Goal: Information Seeking & Learning: Learn about a topic

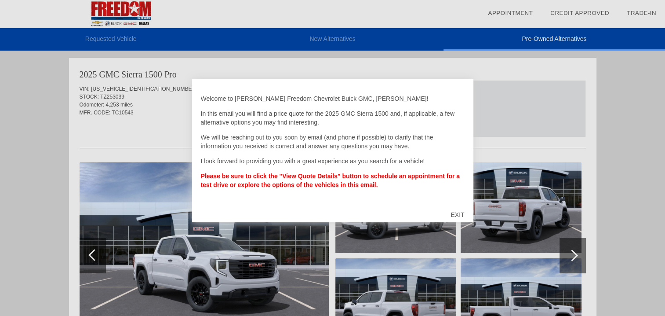
drag, startPoint x: 0, startPoint y: 0, endPoint x: 446, endPoint y: 215, distance: 494.9
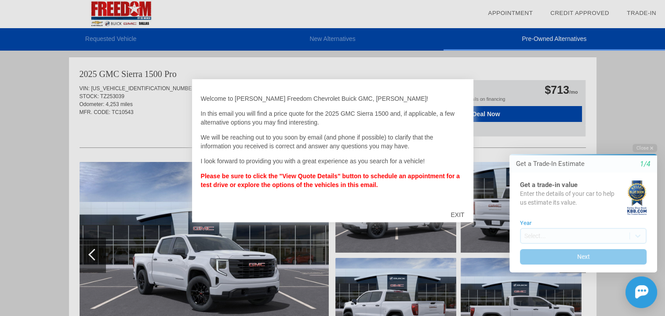
drag, startPoint x: 446, startPoint y: 215, endPoint x: 622, endPoint y: 94, distance: 213.9
click at [622, 94] on div at bounding box center [332, 158] width 665 height 316
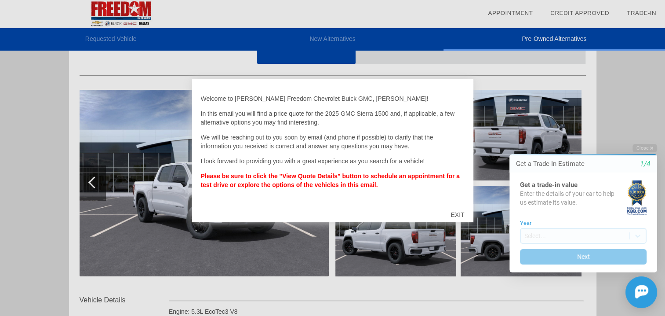
scroll to position [88, 0]
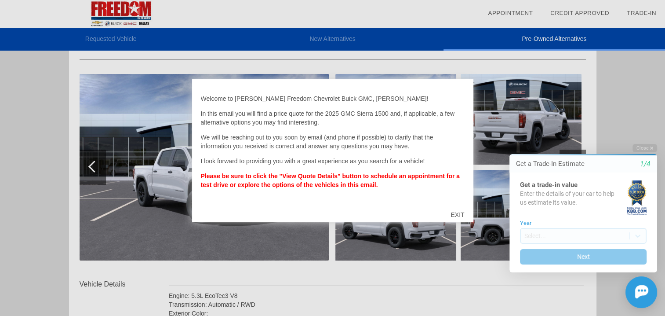
click at [459, 214] on div "EXIT" at bounding box center [457, 214] width 31 height 26
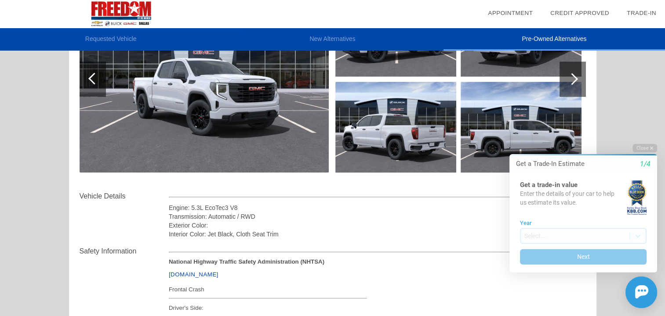
scroll to position [220, 0]
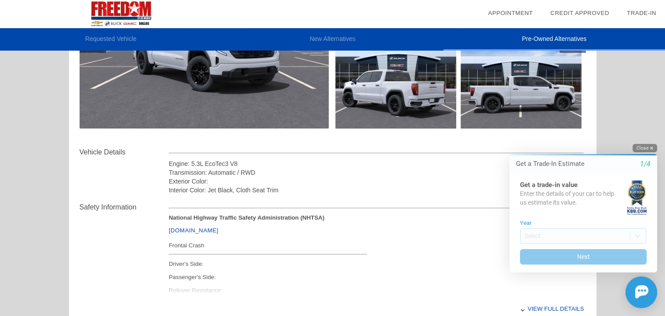
click at [643, 148] on button "Close" at bounding box center [645, 148] width 25 height 8
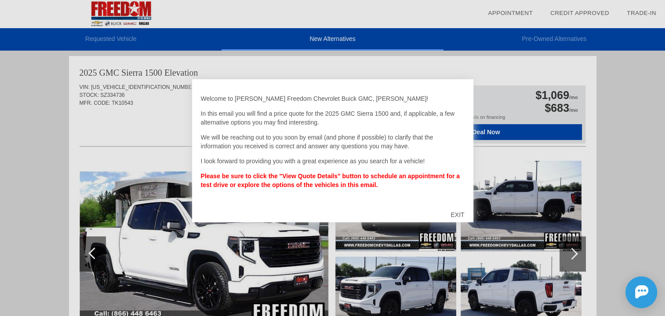
scroll to position [361, 0]
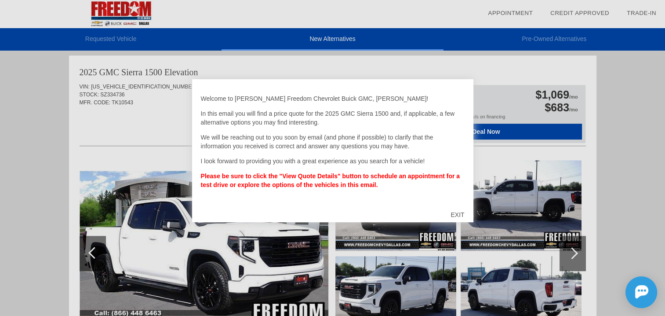
click at [459, 216] on div "EXIT" at bounding box center [457, 214] width 31 height 26
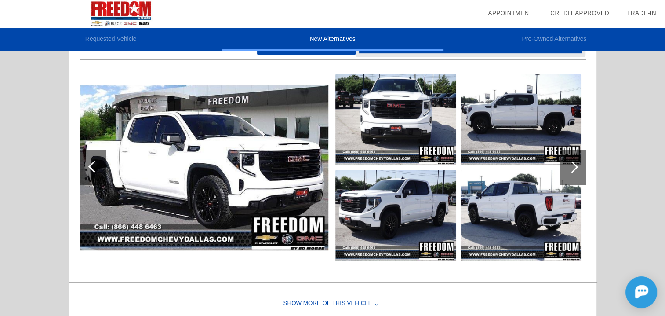
scroll to position [449, 0]
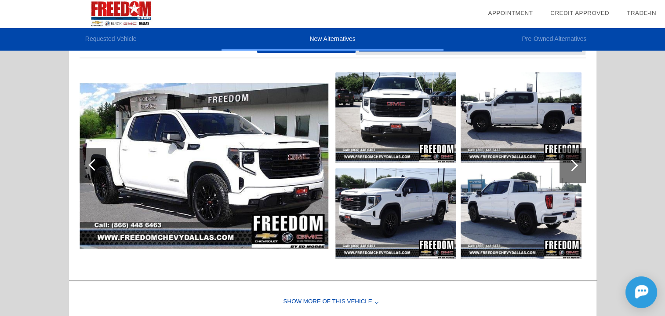
click at [178, 164] on img at bounding box center [204, 166] width 249 height 166
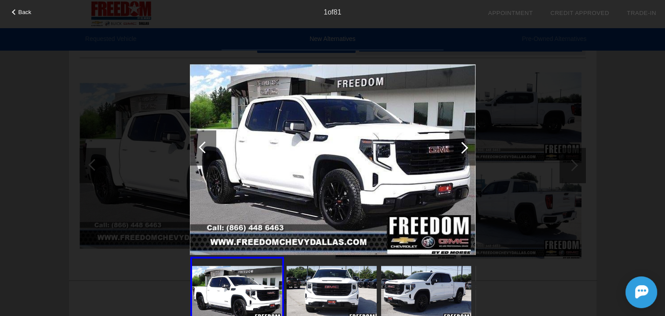
click at [461, 146] on div at bounding box center [463, 148] width 12 height 12
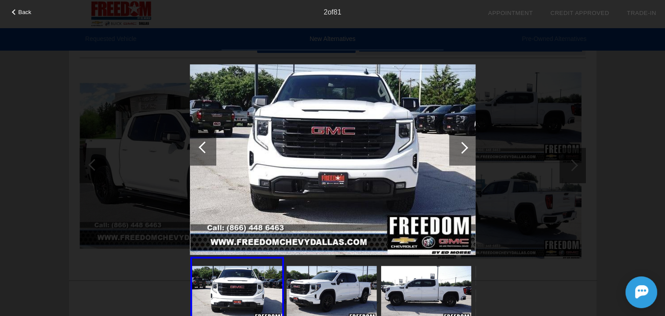
click at [461, 146] on div at bounding box center [463, 148] width 12 height 12
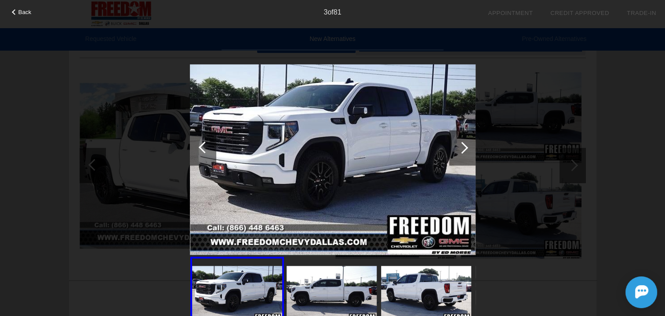
click at [461, 146] on div at bounding box center [463, 148] width 12 height 12
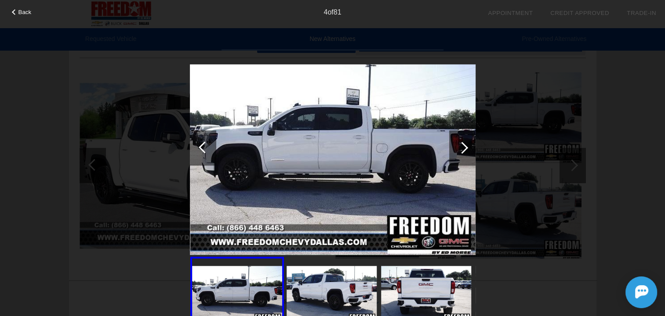
click at [461, 146] on div at bounding box center [463, 148] width 12 height 12
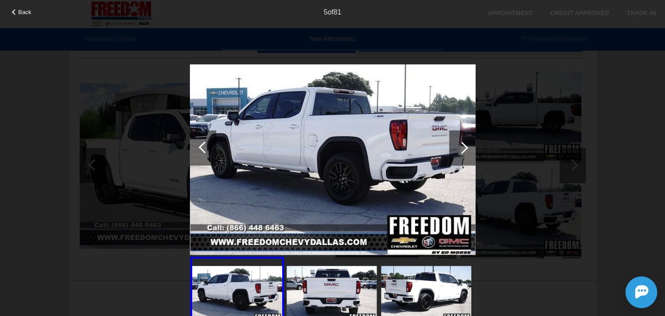
click at [461, 146] on div at bounding box center [463, 148] width 12 height 12
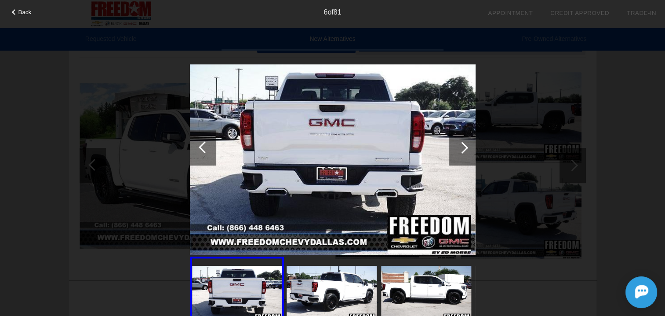
click at [461, 146] on div at bounding box center [463, 148] width 12 height 12
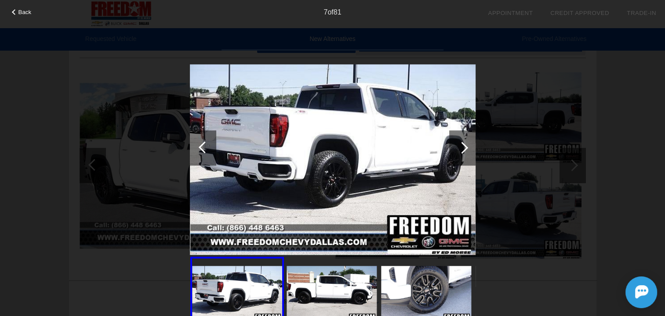
click at [461, 146] on div at bounding box center [463, 148] width 12 height 12
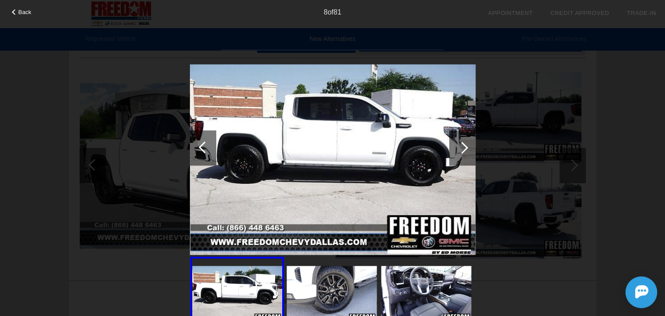
click at [461, 146] on div at bounding box center [463, 148] width 12 height 12
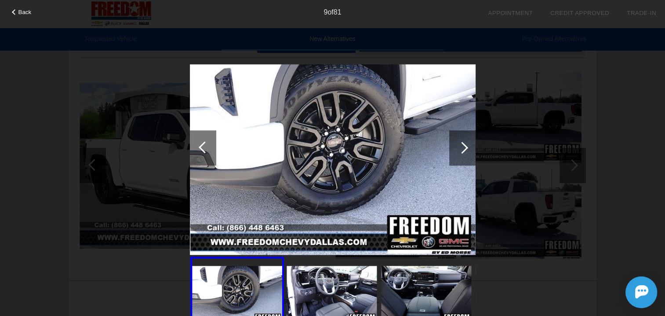
click at [461, 146] on div at bounding box center [463, 148] width 12 height 12
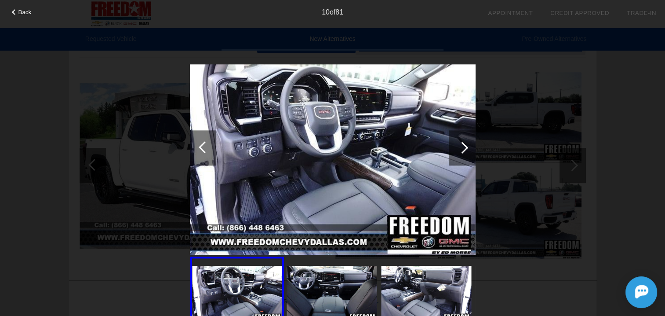
click at [461, 146] on div at bounding box center [463, 148] width 12 height 12
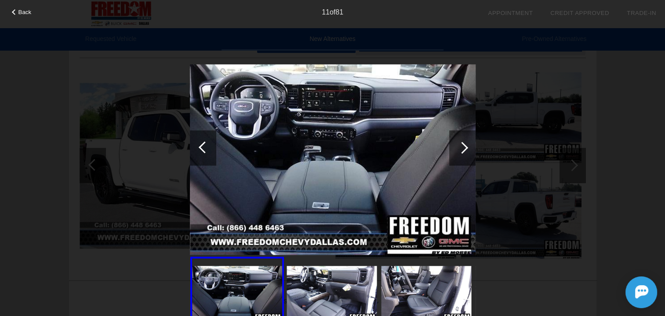
click at [461, 146] on div at bounding box center [463, 148] width 12 height 12
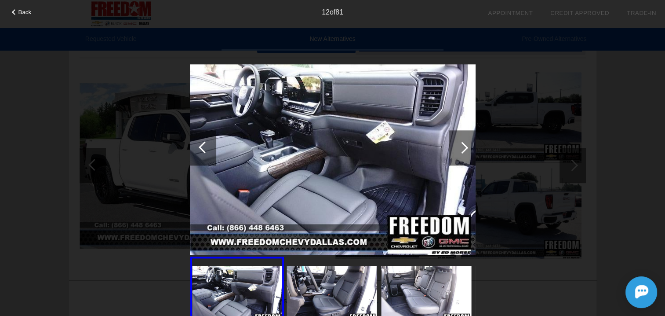
click at [461, 146] on div at bounding box center [463, 148] width 12 height 12
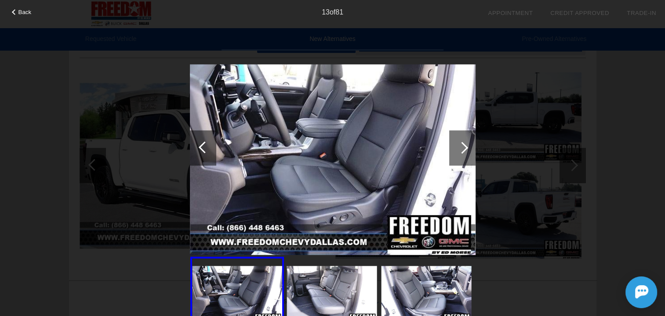
click at [461, 146] on div at bounding box center [463, 148] width 12 height 12
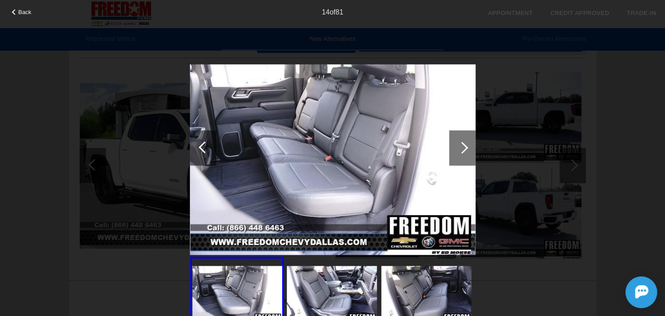
click at [462, 146] on div at bounding box center [463, 148] width 12 height 12
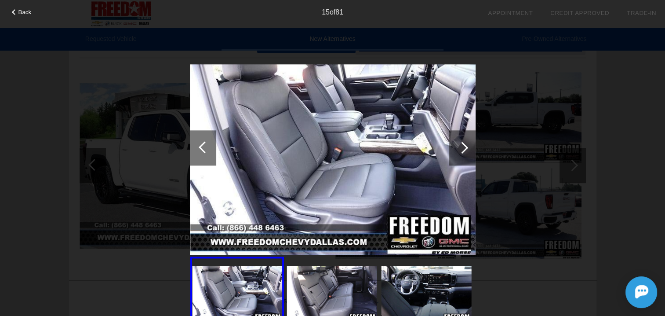
click at [462, 146] on div at bounding box center [463, 148] width 12 height 12
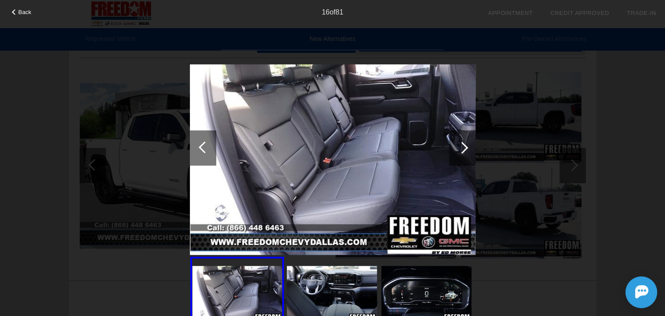
click at [462, 146] on div at bounding box center [463, 148] width 12 height 12
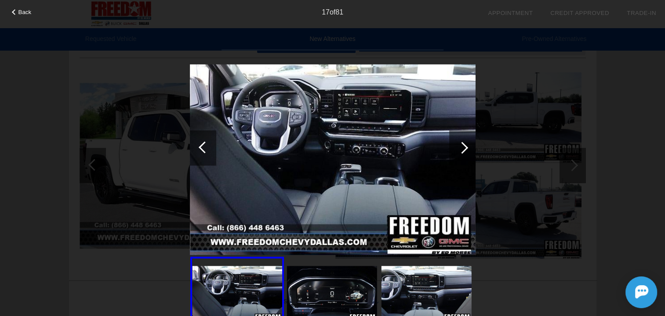
click at [462, 146] on div at bounding box center [463, 148] width 12 height 12
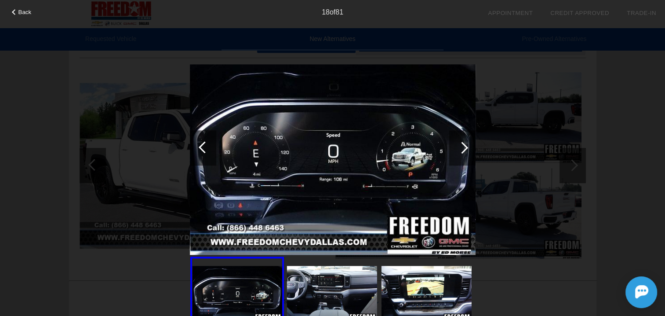
click at [462, 146] on div at bounding box center [463, 148] width 12 height 12
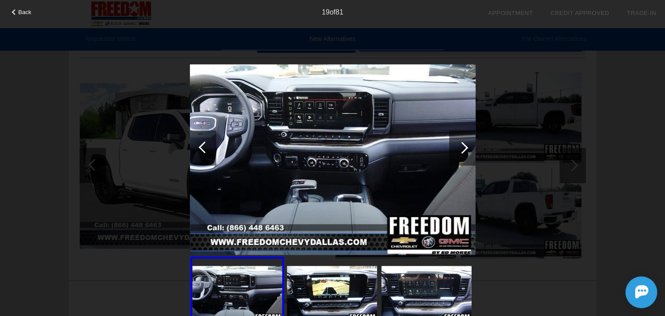
click at [462, 146] on div at bounding box center [463, 148] width 12 height 12
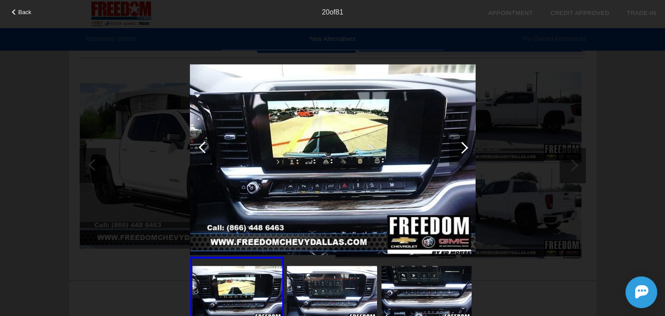
click at [462, 146] on div at bounding box center [463, 148] width 12 height 12
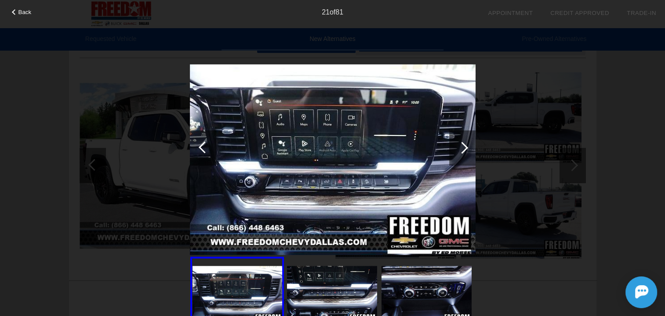
click at [462, 146] on div at bounding box center [463, 148] width 12 height 12
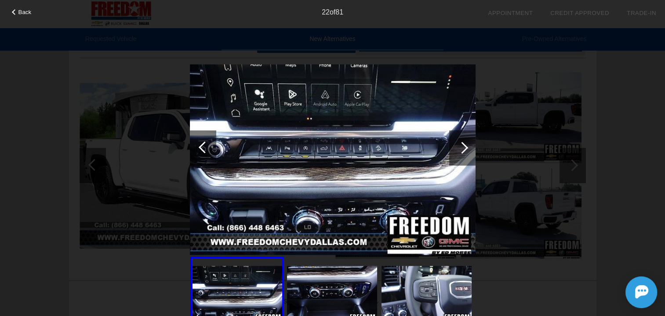
click at [462, 146] on div at bounding box center [463, 148] width 12 height 12
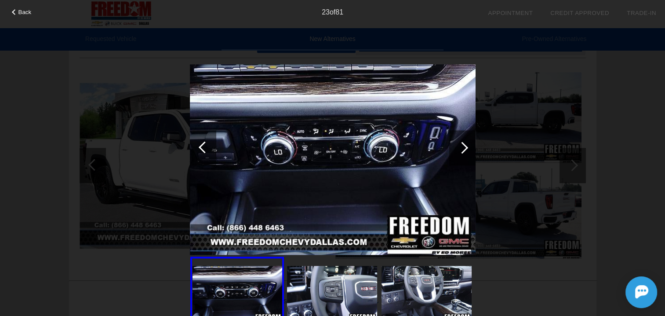
click at [462, 146] on div at bounding box center [463, 148] width 12 height 12
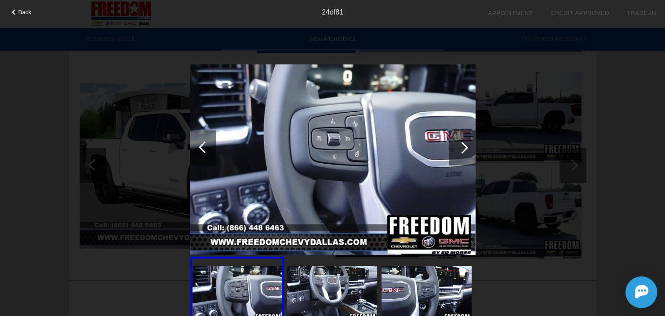
click at [462, 146] on div at bounding box center [463, 148] width 12 height 12
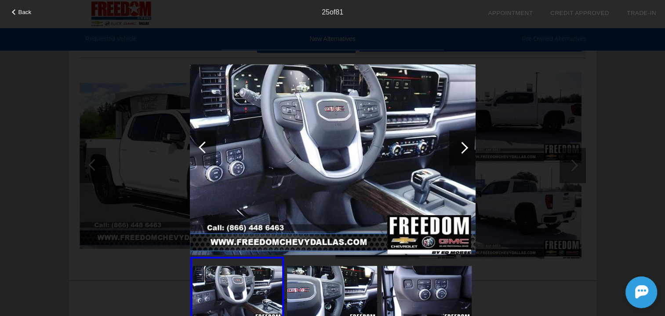
click at [462, 146] on div at bounding box center [463, 148] width 12 height 12
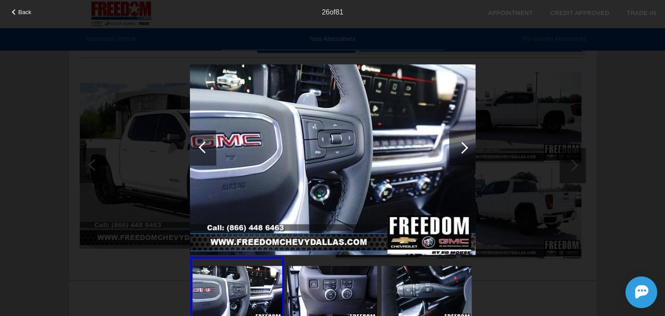
click at [462, 146] on div at bounding box center [463, 148] width 12 height 12
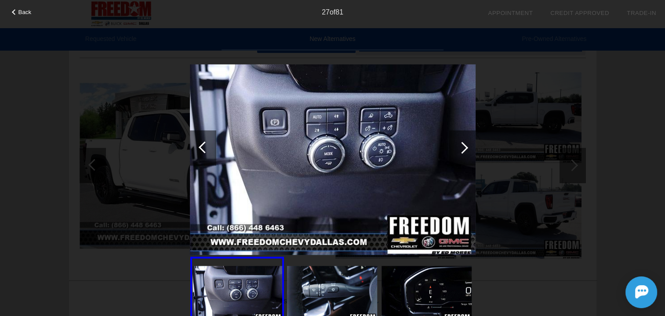
click at [462, 146] on div at bounding box center [463, 148] width 12 height 12
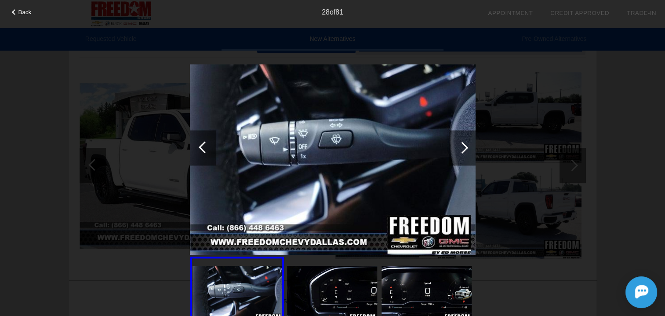
click at [462, 146] on div at bounding box center [463, 148] width 12 height 12
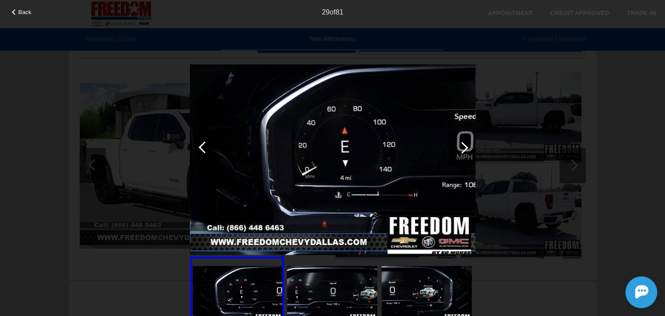
click at [462, 146] on div at bounding box center [463, 148] width 12 height 12
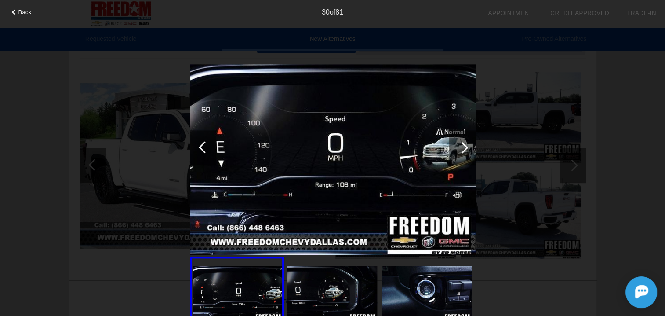
click at [462, 146] on div at bounding box center [463, 148] width 12 height 12
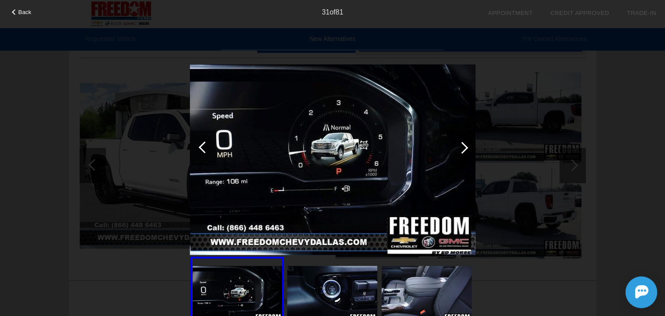
click at [462, 146] on div at bounding box center [463, 148] width 12 height 12
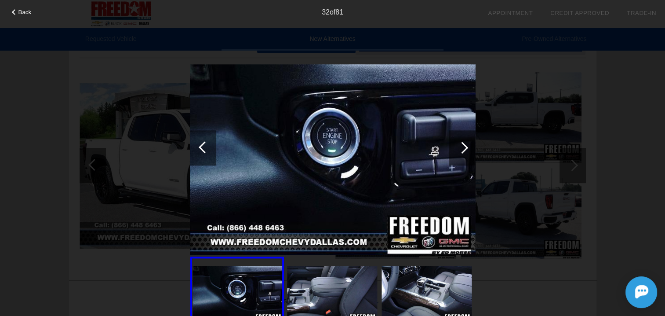
click at [462, 146] on div at bounding box center [463, 148] width 12 height 12
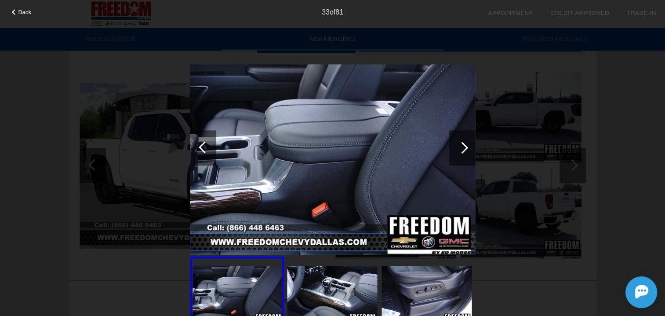
click at [462, 146] on div at bounding box center [463, 148] width 12 height 12
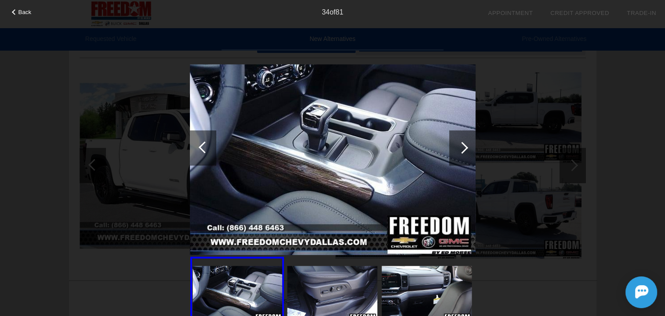
click at [462, 146] on div at bounding box center [463, 148] width 12 height 12
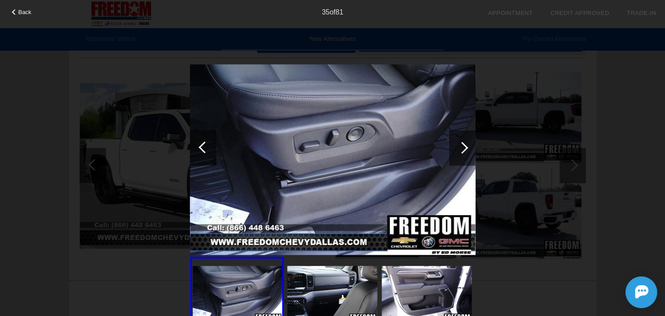
click at [462, 146] on div at bounding box center [463, 148] width 12 height 12
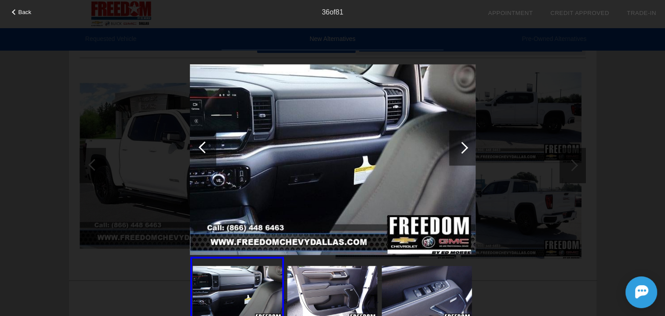
click at [462, 146] on div at bounding box center [463, 148] width 12 height 12
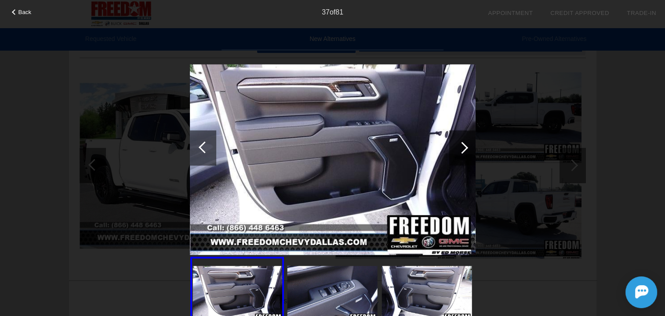
click at [462, 146] on div at bounding box center [463, 148] width 12 height 12
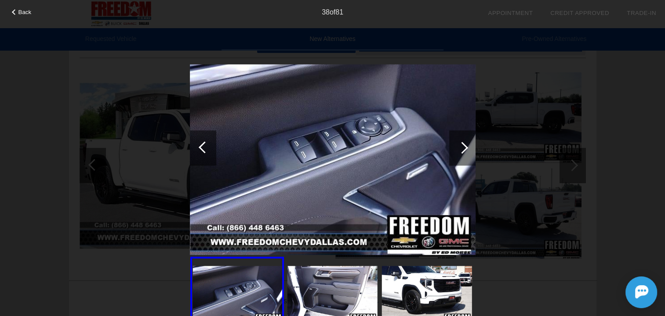
click at [462, 146] on div at bounding box center [463, 148] width 12 height 12
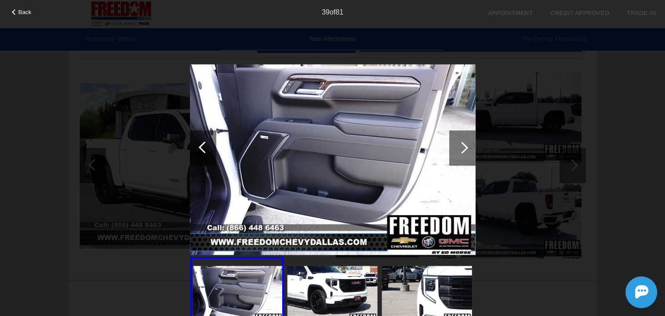
click at [462, 146] on div at bounding box center [463, 148] width 12 height 12
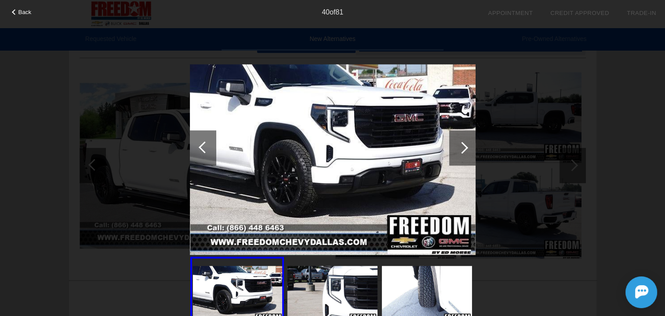
click at [462, 146] on div at bounding box center [463, 148] width 12 height 12
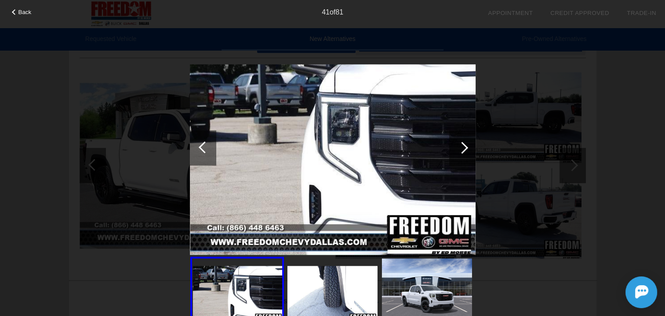
click at [462, 146] on div at bounding box center [463, 148] width 12 height 12
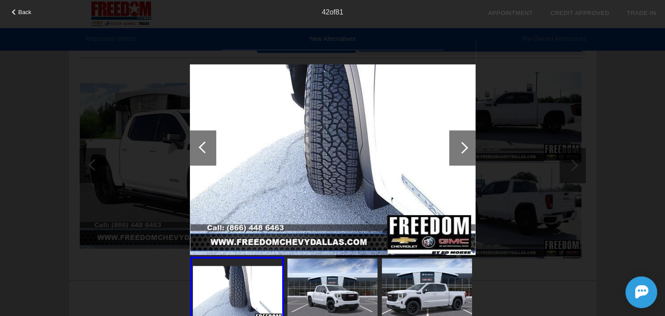
click at [461, 146] on div at bounding box center [463, 148] width 12 height 12
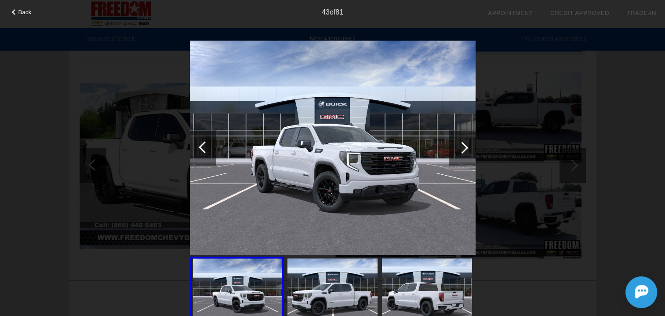
click at [461, 146] on div at bounding box center [463, 148] width 12 height 12
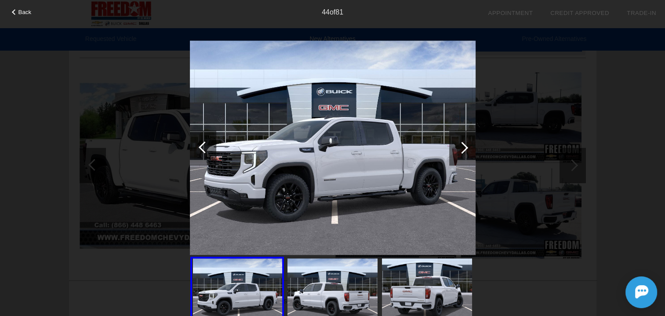
click at [461, 146] on div at bounding box center [463, 148] width 12 height 12
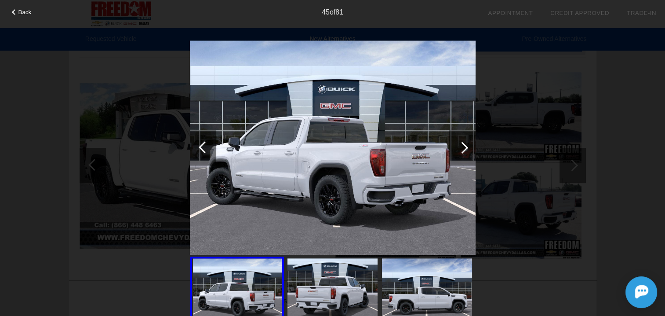
click at [461, 146] on div at bounding box center [463, 148] width 12 height 12
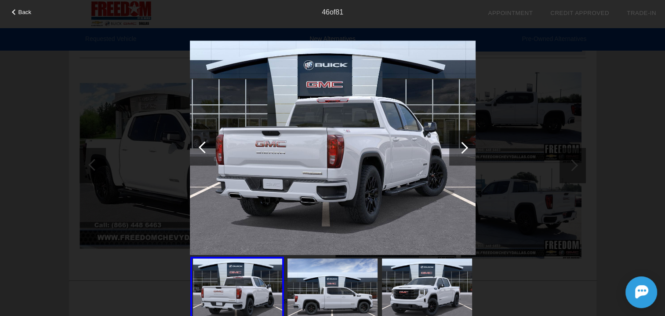
click at [463, 147] on div at bounding box center [463, 148] width 12 height 12
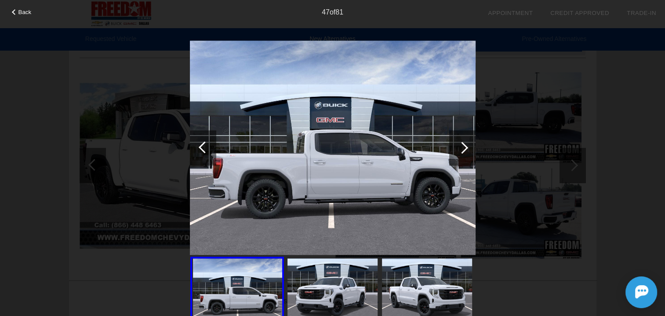
click at [463, 147] on div at bounding box center [463, 148] width 12 height 12
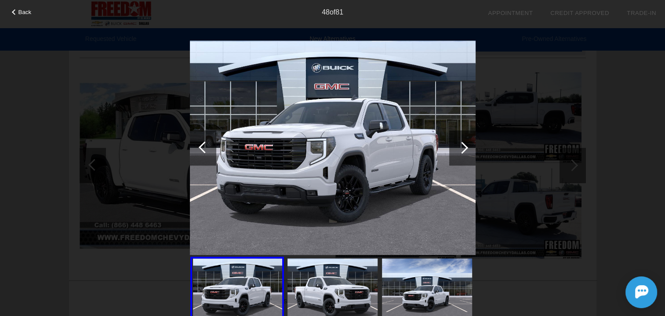
click at [463, 147] on div at bounding box center [463, 148] width 12 height 12
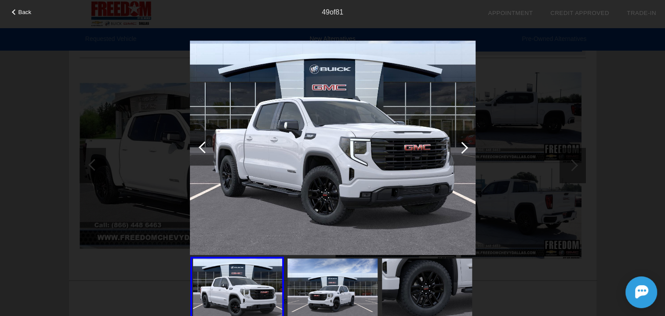
click at [463, 146] on div at bounding box center [463, 148] width 12 height 12
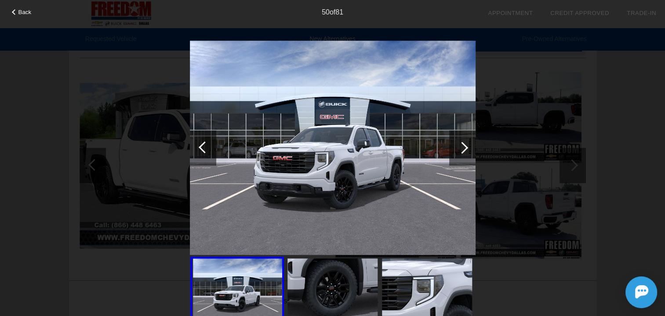
click at [463, 146] on div at bounding box center [463, 148] width 12 height 12
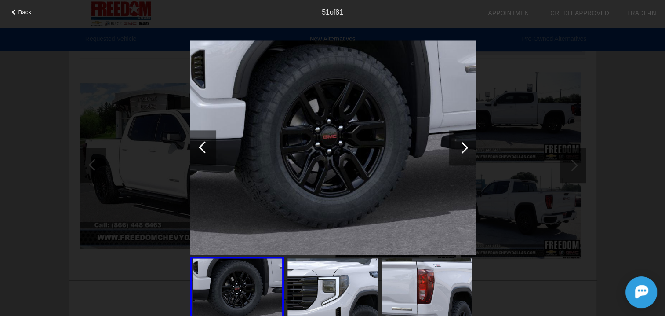
click at [463, 146] on div at bounding box center [463, 148] width 12 height 12
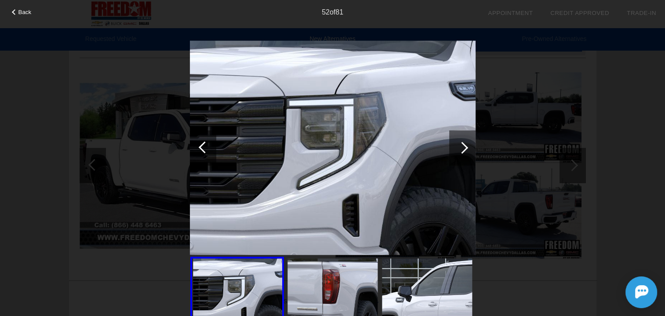
click at [463, 146] on div at bounding box center [463, 148] width 12 height 12
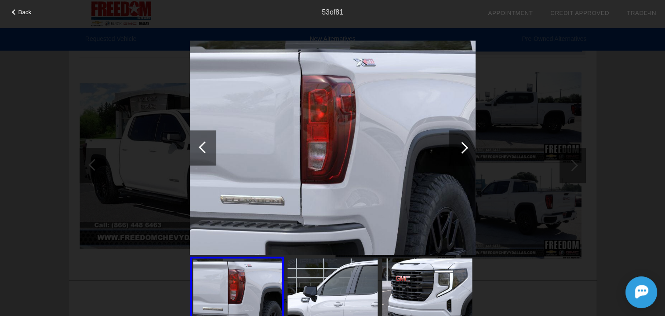
click at [463, 146] on div at bounding box center [463, 148] width 12 height 12
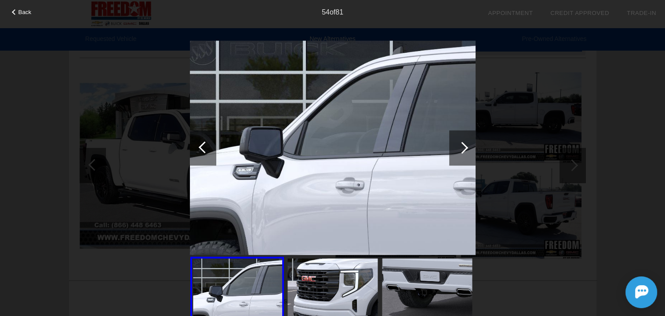
click at [463, 146] on div at bounding box center [463, 148] width 12 height 12
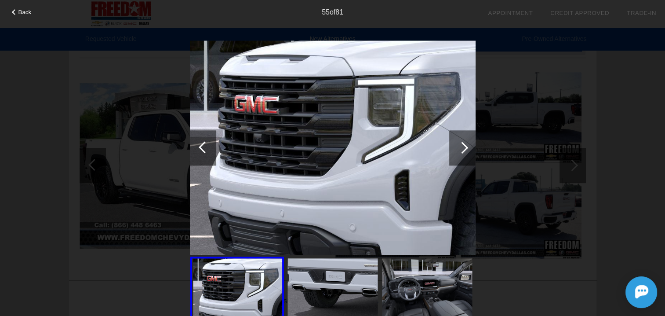
click at [464, 146] on div at bounding box center [463, 148] width 12 height 12
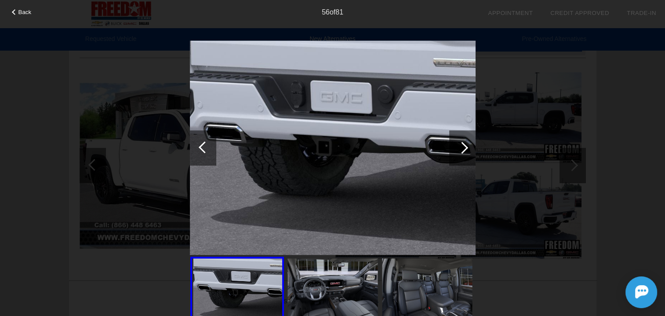
click at [464, 146] on div at bounding box center [463, 148] width 12 height 12
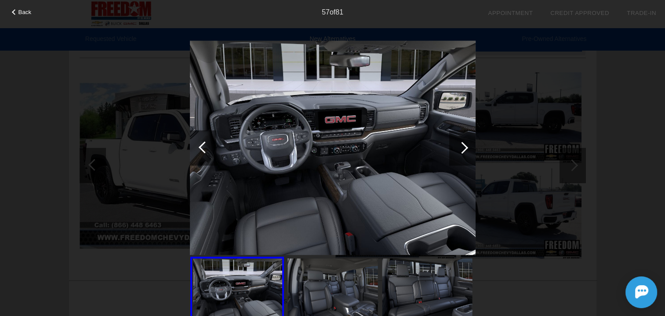
click at [464, 146] on div at bounding box center [463, 148] width 12 height 12
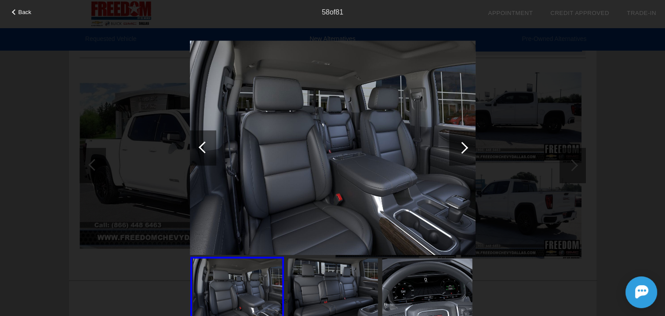
click at [464, 146] on div at bounding box center [463, 148] width 12 height 12
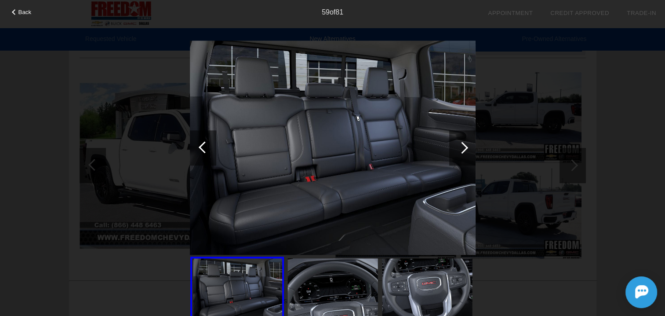
click at [464, 146] on div at bounding box center [463, 148] width 12 height 12
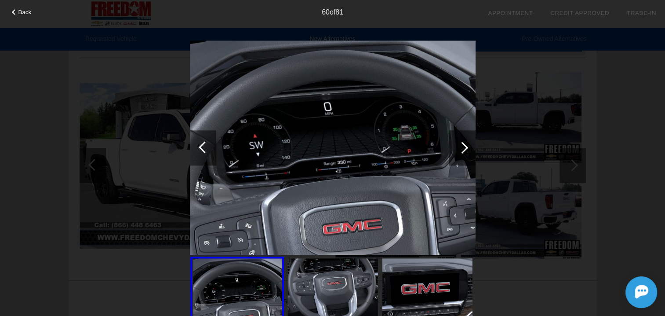
click at [464, 146] on div at bounding box center [463, 148] width 12 height 12
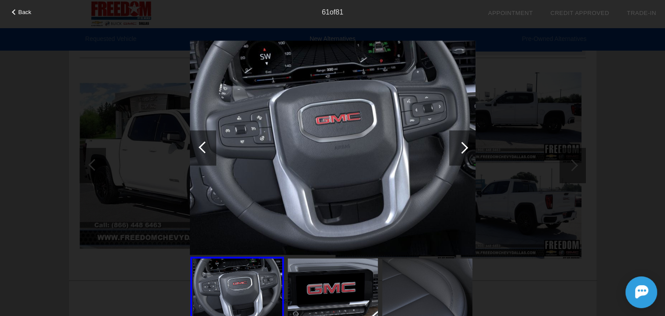
click at [464, 146] on div at bounding box center [463, 148] width 12 height 12
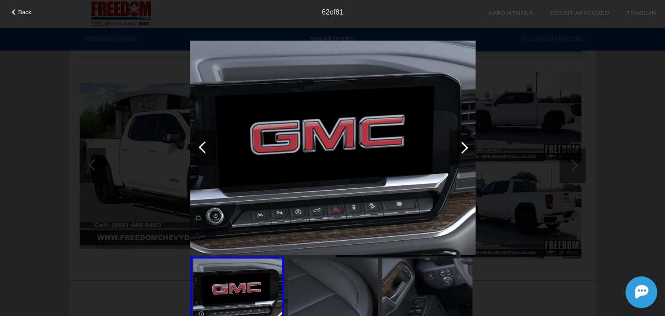
click at [464, 146] on div at bounding box center [463, 148] width 12 height 12
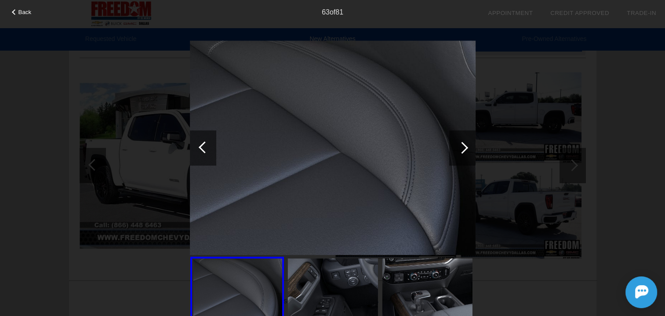
click at [464, 146] on div at bounding box center [463, 148] width 12 height 12
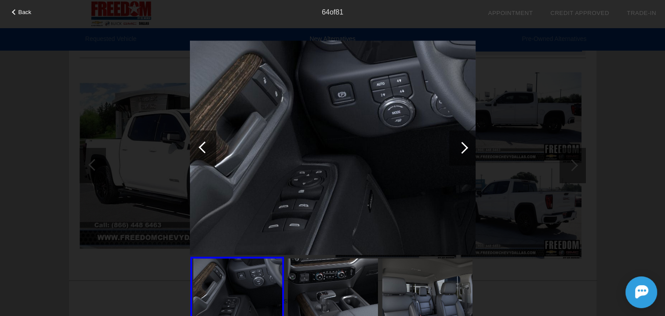
click at [464, 146] on div at bounding box center [463, 148] width 12 height 12
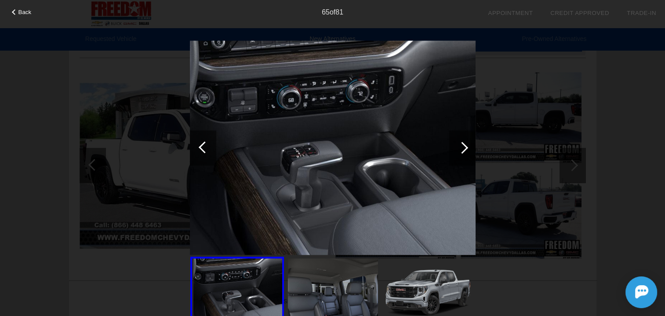
click at [464, 146] on div at bounding box center [463, 148] width 12 height 12
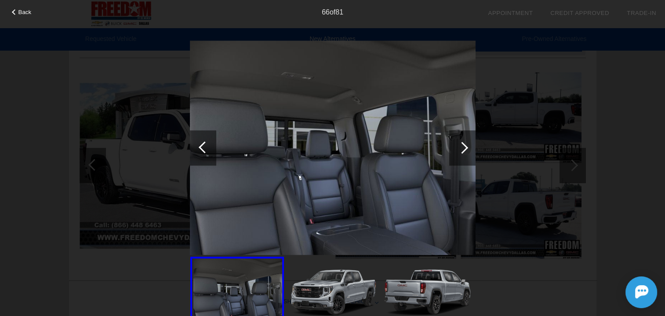
click at [464, 146] on div at bounding box center [463, 148] width 12 height 12
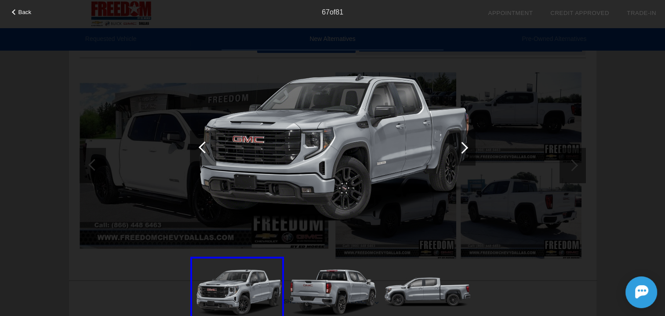
click at [464, 146] on div at bounding box center [463, 148] width 12 height 12
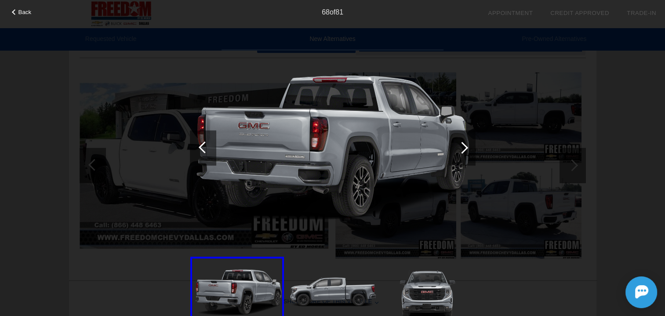
click at [464, 146] on div at bounding box center [463, 148] width 12 height 12
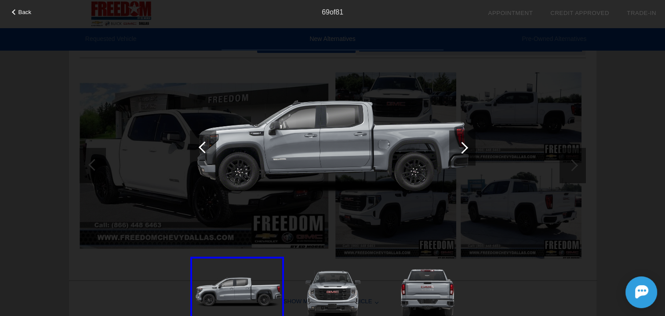
click at [464, 146] on div at bounding box center [463, 148] width 12 height 12
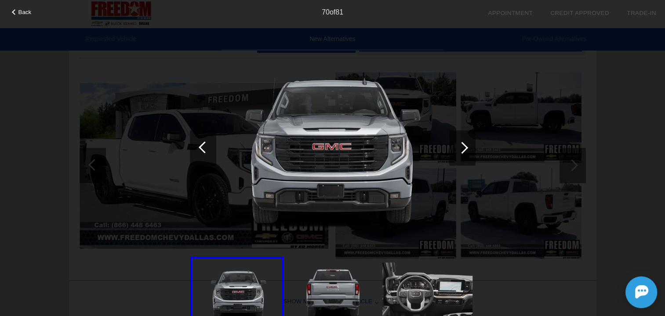
click at [464, 146] on div at bounding box center [463, 148] width 12 height 12
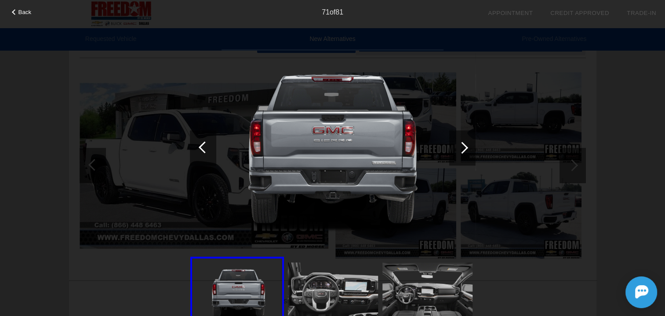
click at [633, 158] on div "Back 71 of 81" at bounding box center [332, 158] width 665 height 316
click at [22, 13] on span "Back" at bounding box center [24, 12] width 13 height 7
